Goal: Information Seeking & Learning: Understand process/instructions

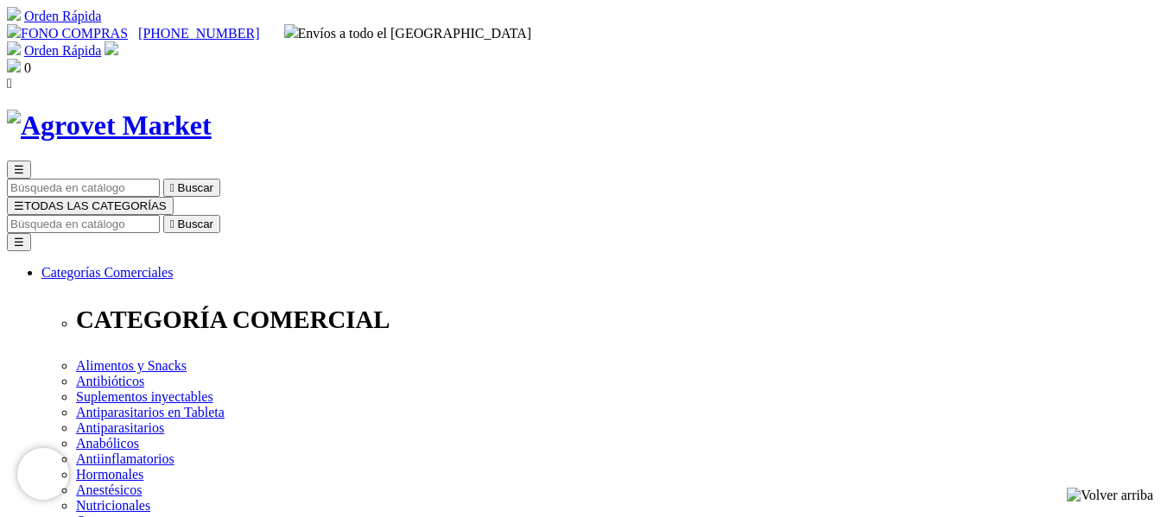
drag, startPoint x: 587, startPoint y: 225, endPoint x: 874, endPoint y: 227, distance: 286.7
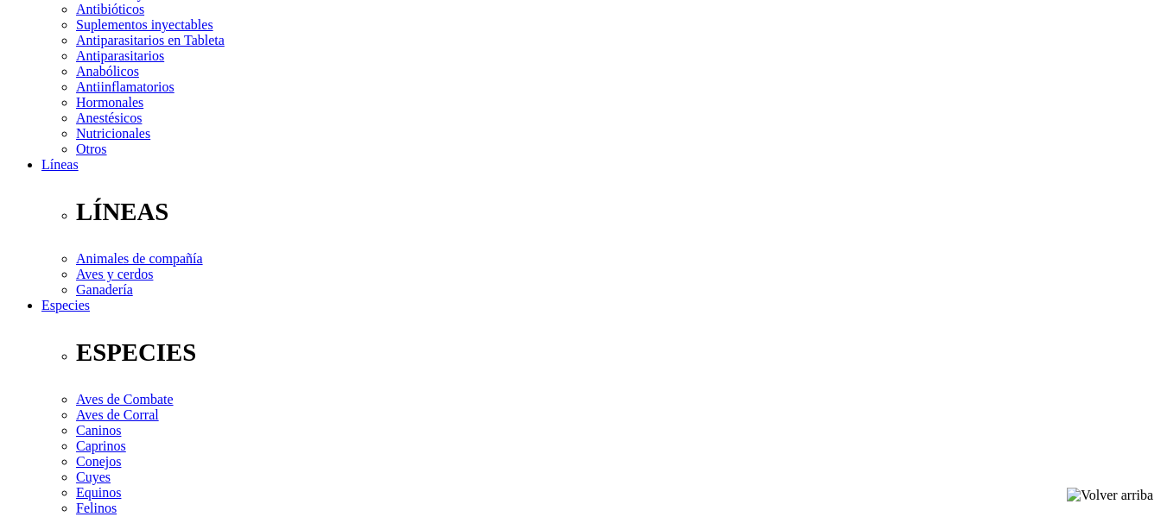
scroll to position [518, 0]
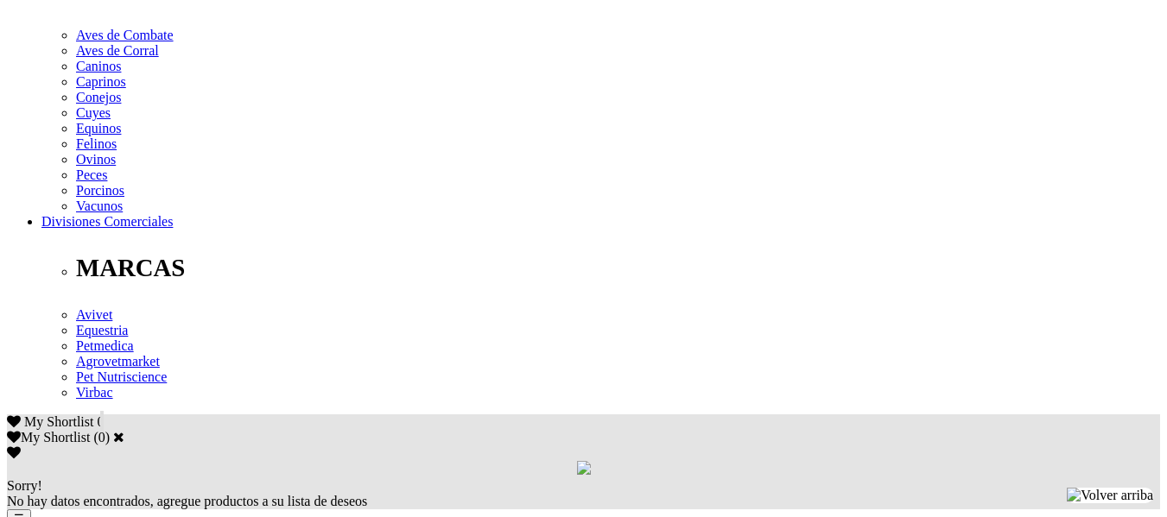
scroll to position [777, 0]
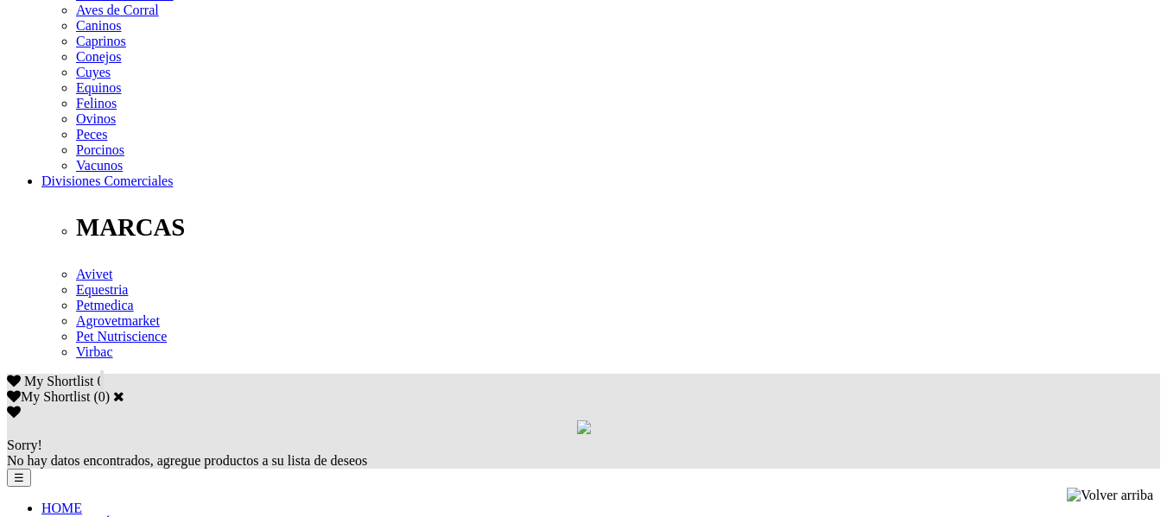
drag, startPoint x: 115, startPoint y: 130, endPoint x: 411, endPoint y: 171, distance: 299.1
drag, startPoint x: 408, startPoint y: 162, endPoint x: 110, endPoint y: 119, distance: 301.1
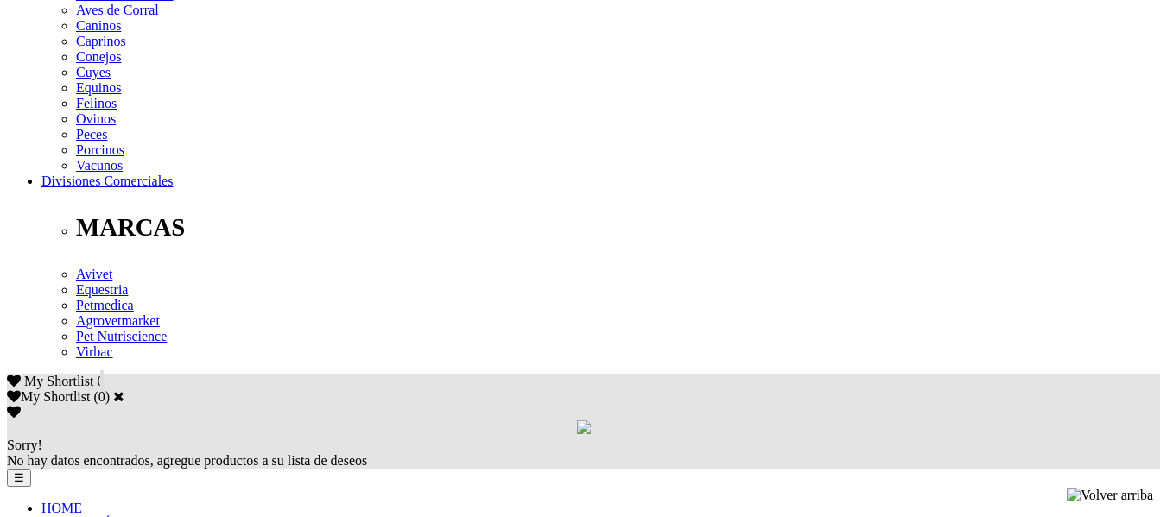
copy p "Administrar vía oral a razón de 1 tableta por cada 5 kg, diariamente durante to…"
